Goal: Task Accomplishment & Management: Manage account settings

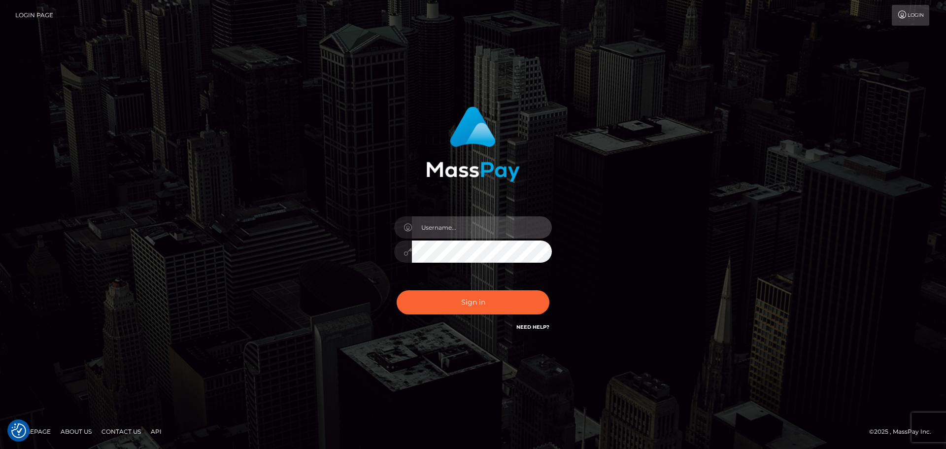
type input "[PERSON_NAME].rollacan"
click at [453, 314] on div "Sign in Need Help?" at bounding box center [473, 306] width 172 height 44
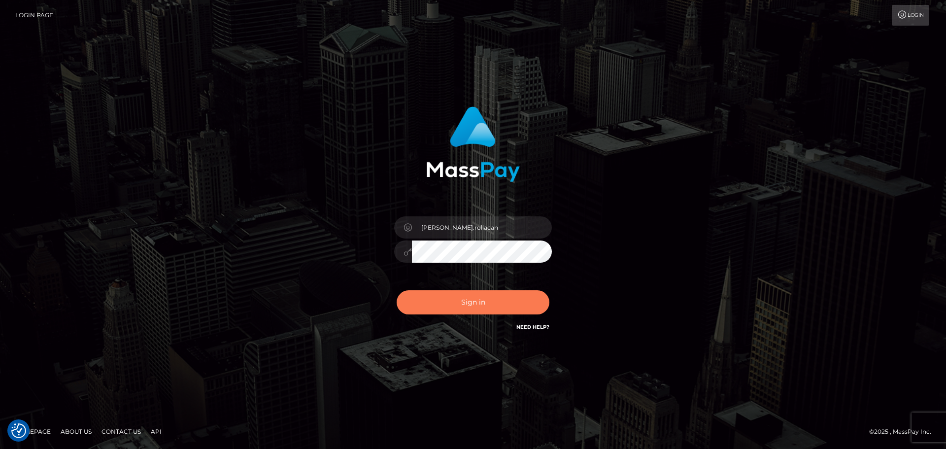
click at [456, 310] on button "Sign in" at bounding box center [472, 302] width 153 height 24
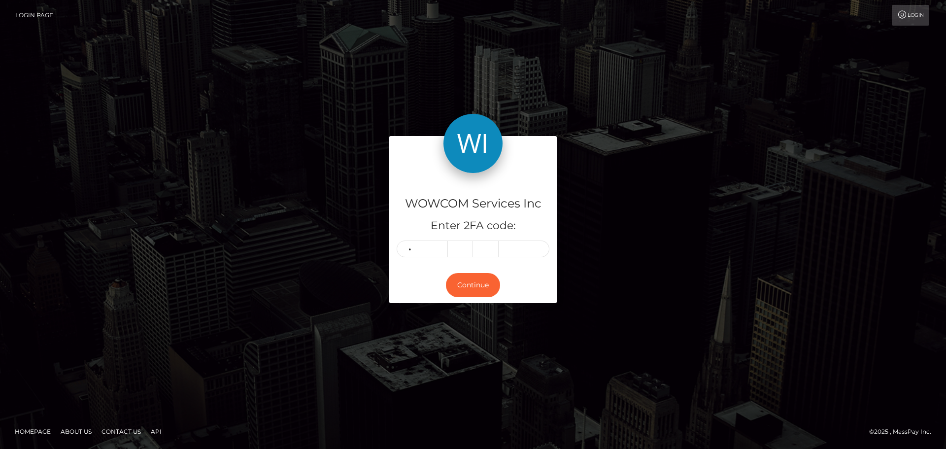
type input "6"
type input "7"
type input "1"
type input "4"
type input "5"
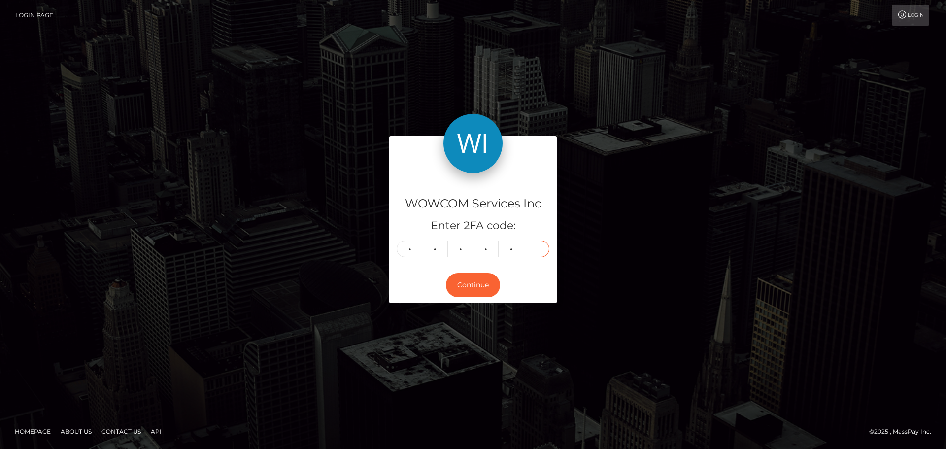
type input "4"
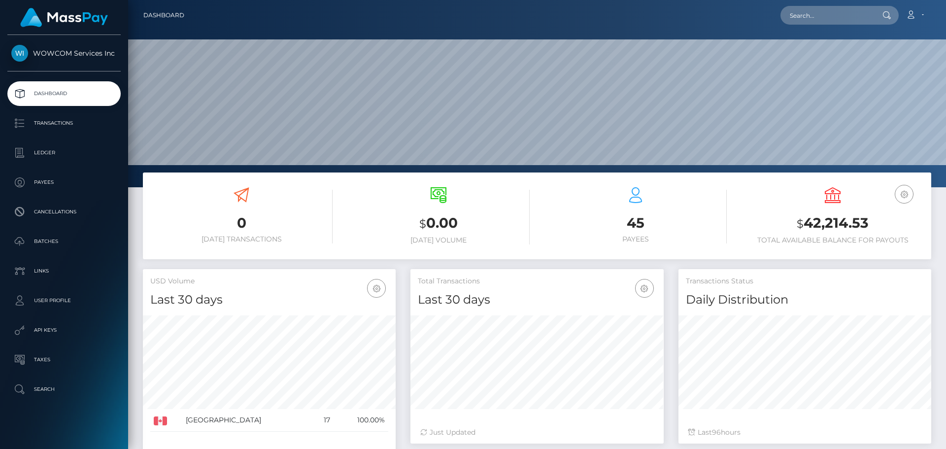
scroll to position [175, 253]
click at [835, 225] on h3 "$ 42,214.53" at bounding box center [832, 223] width 182 height 20
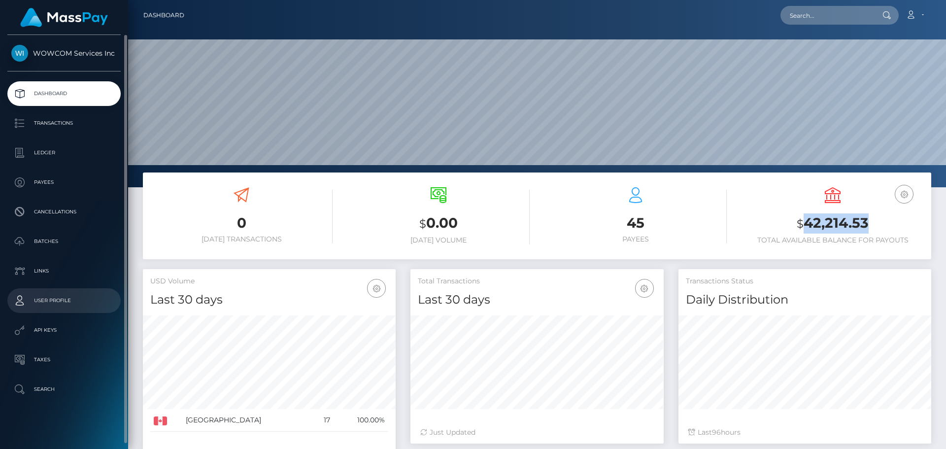
copy h3 "42,214.53"
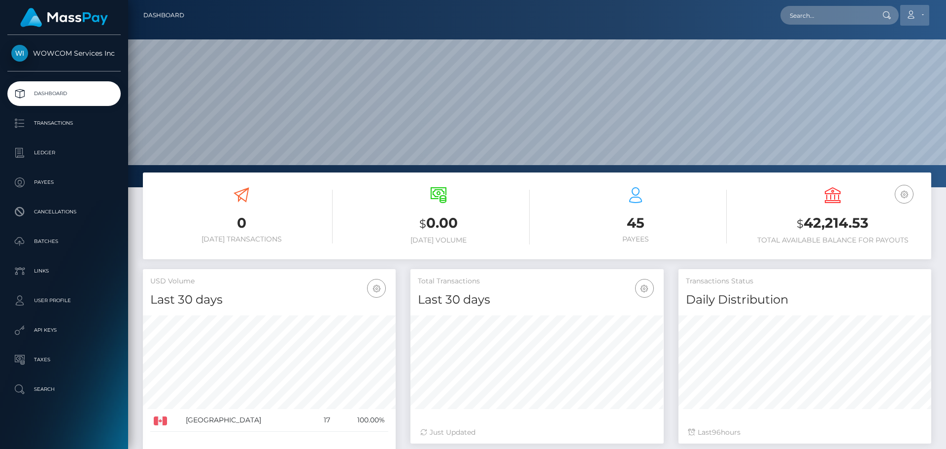
click at [921, 16] on link "Account" at bounding box center [914, 15] width 29 height 21
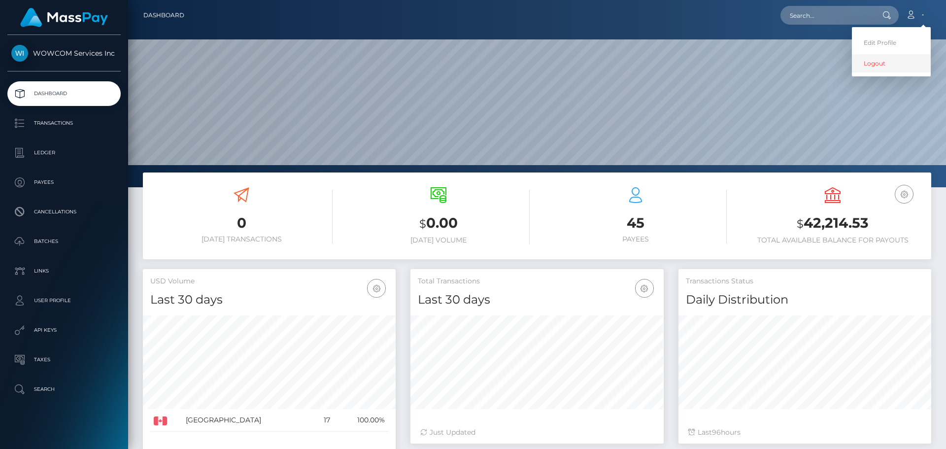
click at [894, 60] on link "Logout" at bounding box center [891, 63] width 79 height 18
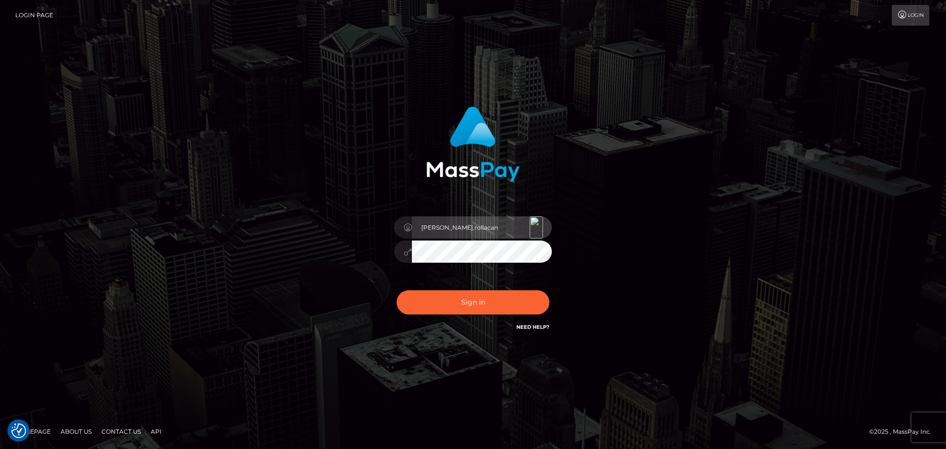
click at [471, 231] on input "[PERSON_NAME].rollacan" at bounding box center [482, 227] width 140 height 22
type input "Victor.wowcan2"
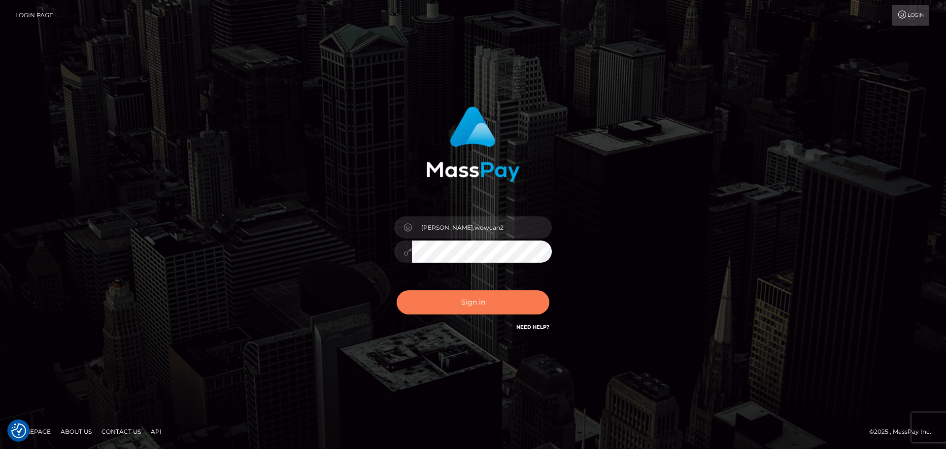
click at [509, 305] on button "Sign in" at bounding box center [472, 302] width 153 height 24
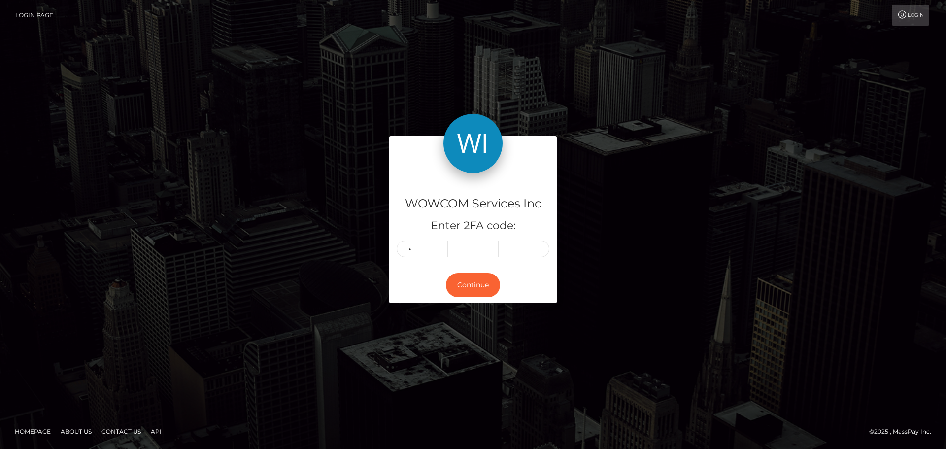
type input "5"
type input "2"
type input "9"
type input "8"
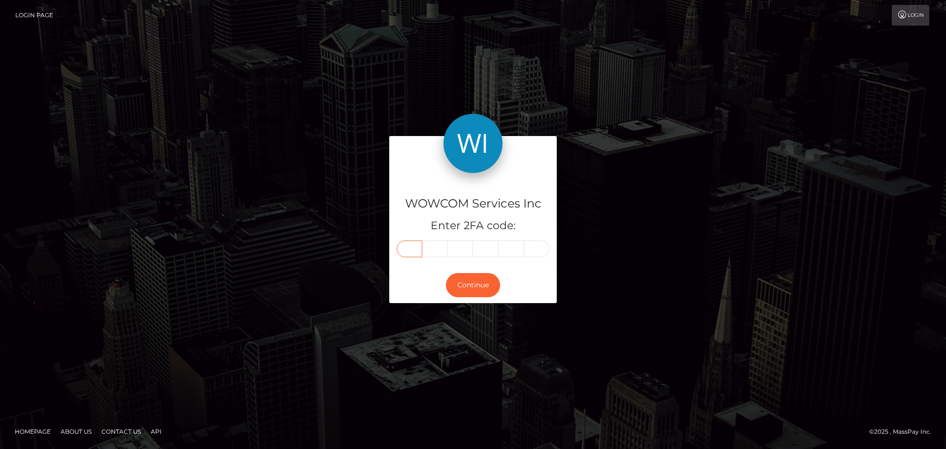
type input "5"
type input "2"
type input "9"
type input "5"
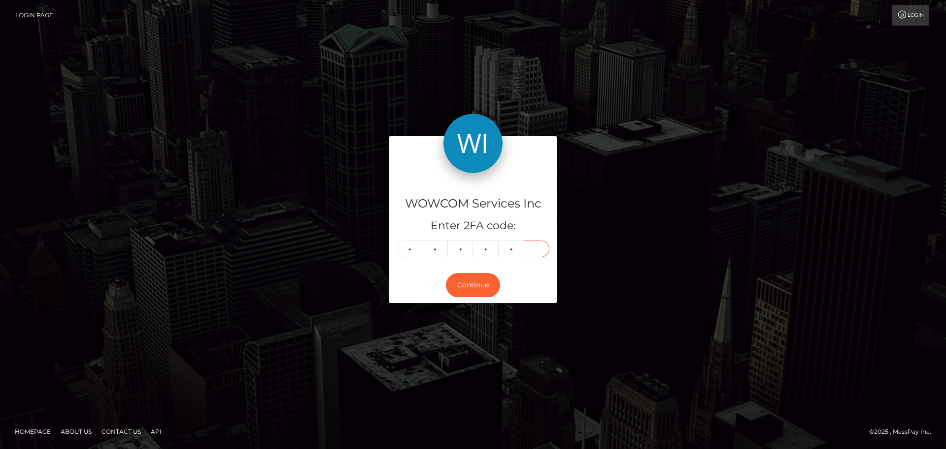
type input "8"
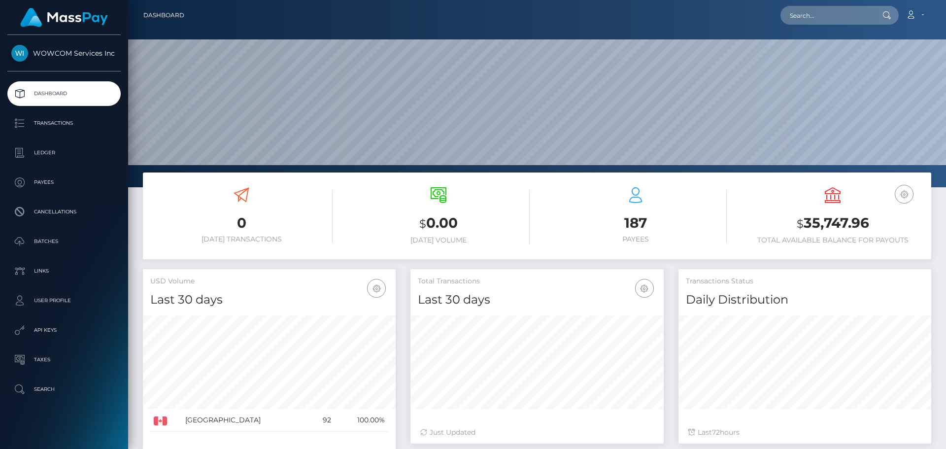
scroll to position [175, 253]
click at [856, 225] on h3 "$ 35,747.96" at bounding box center [832, 223] width 182 height 20
copy h3 "35,747.96"
